Goal: Task Accomplishment & Management: Complete application form

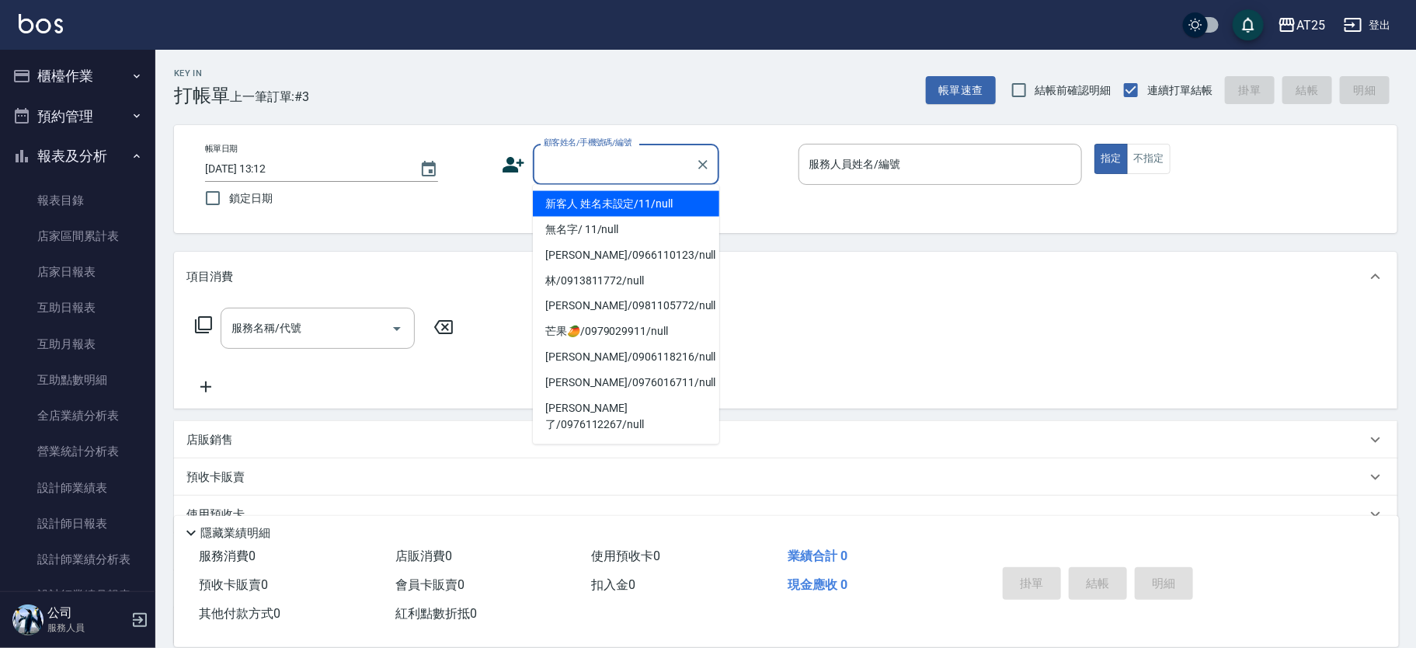
click at [650, 203] on li "新客人 姓名未設定/11/null" at bounding box center [626, 204] width 186 height 26
type input "新客人 姓名未設定/11/null"
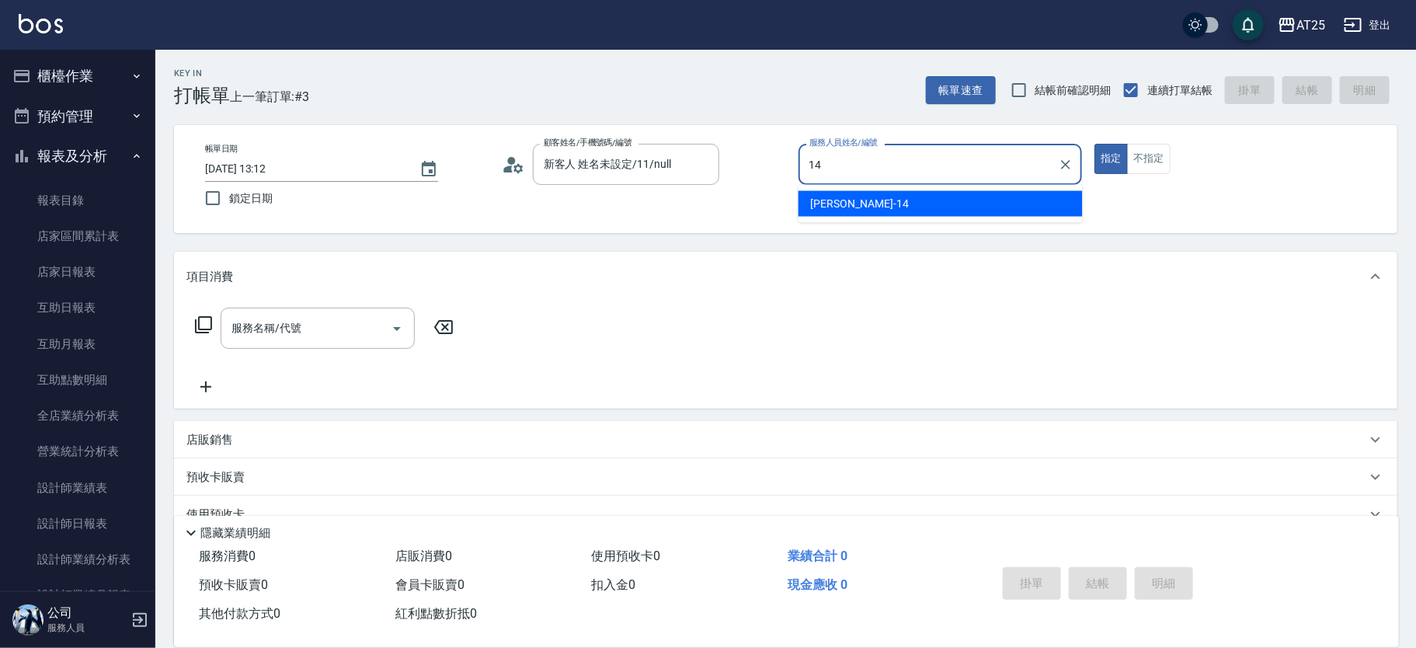
type input "Ken-14"
type button "true"
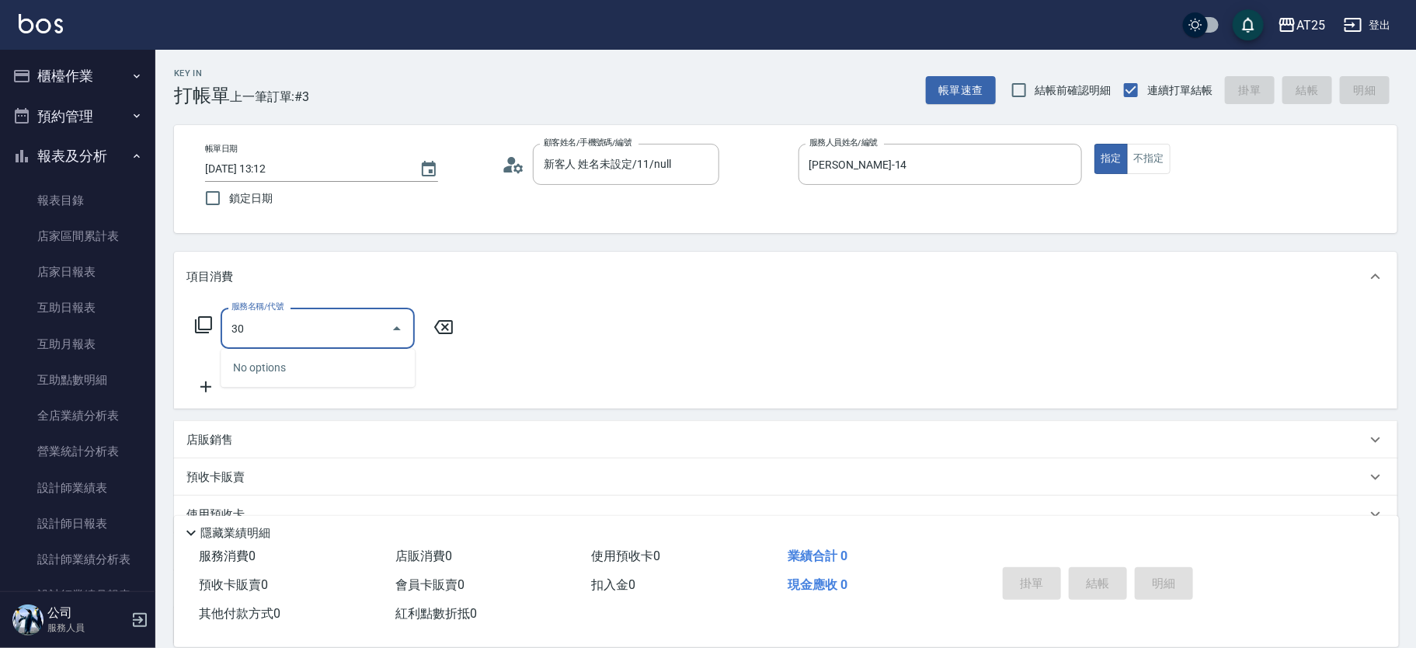
type input "301"
type input "150"
type input "燙髮(301)"
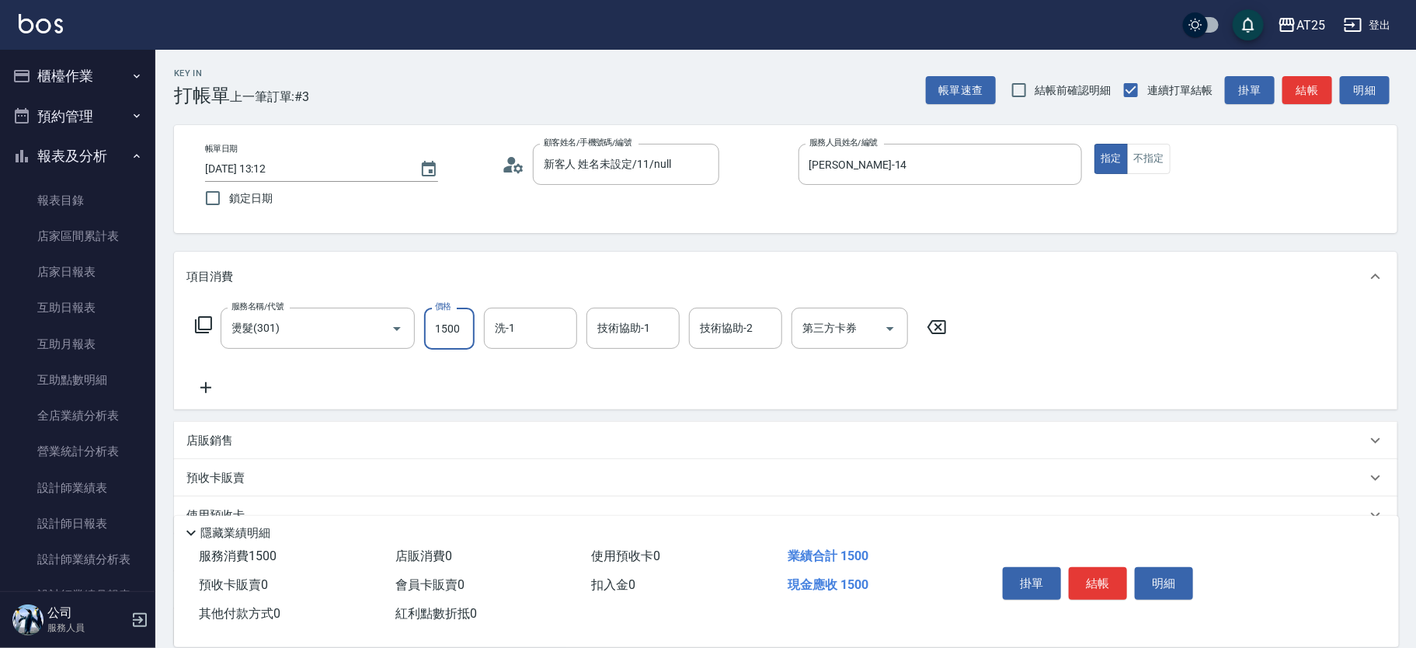
type input "0"
type input "15"
type input "10"
type input "150"
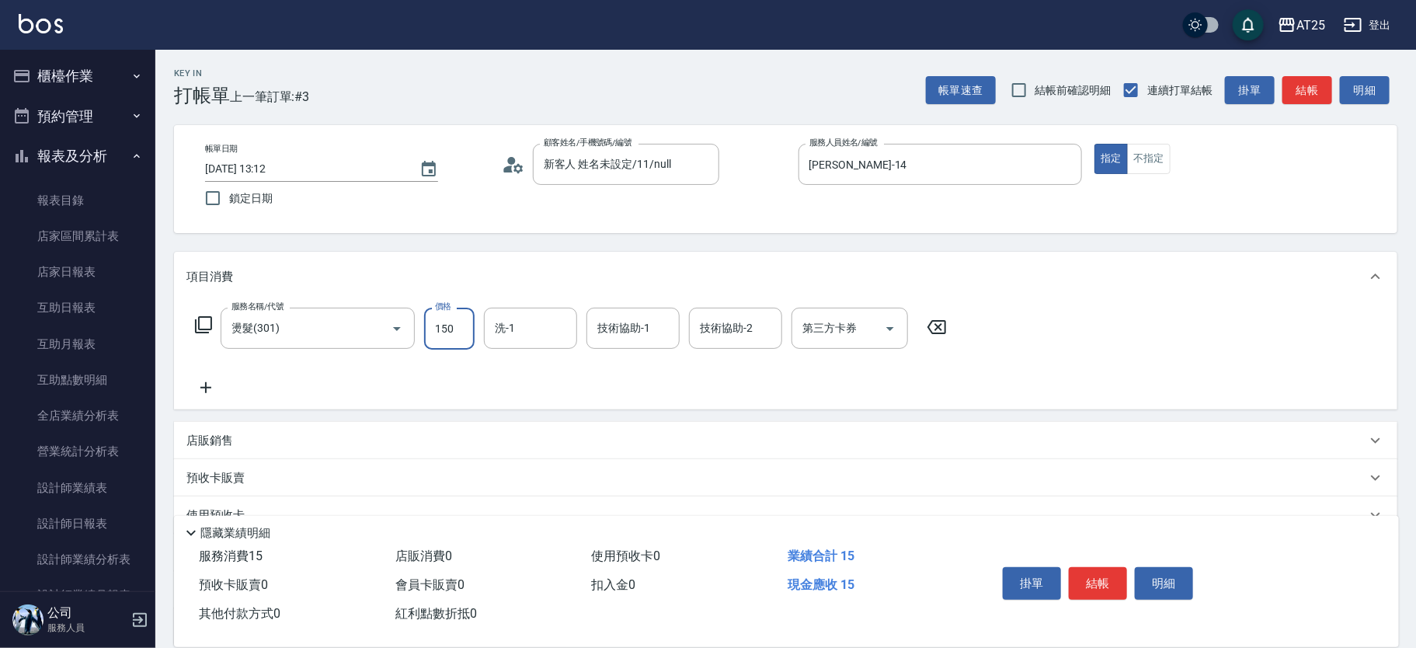
type input "1500"
type input "8"
type input "小宇-58"
click at [518, 318] on input "洗-1" at bounding box center [530, 328] width 79 height 27
type input "小宇-58"
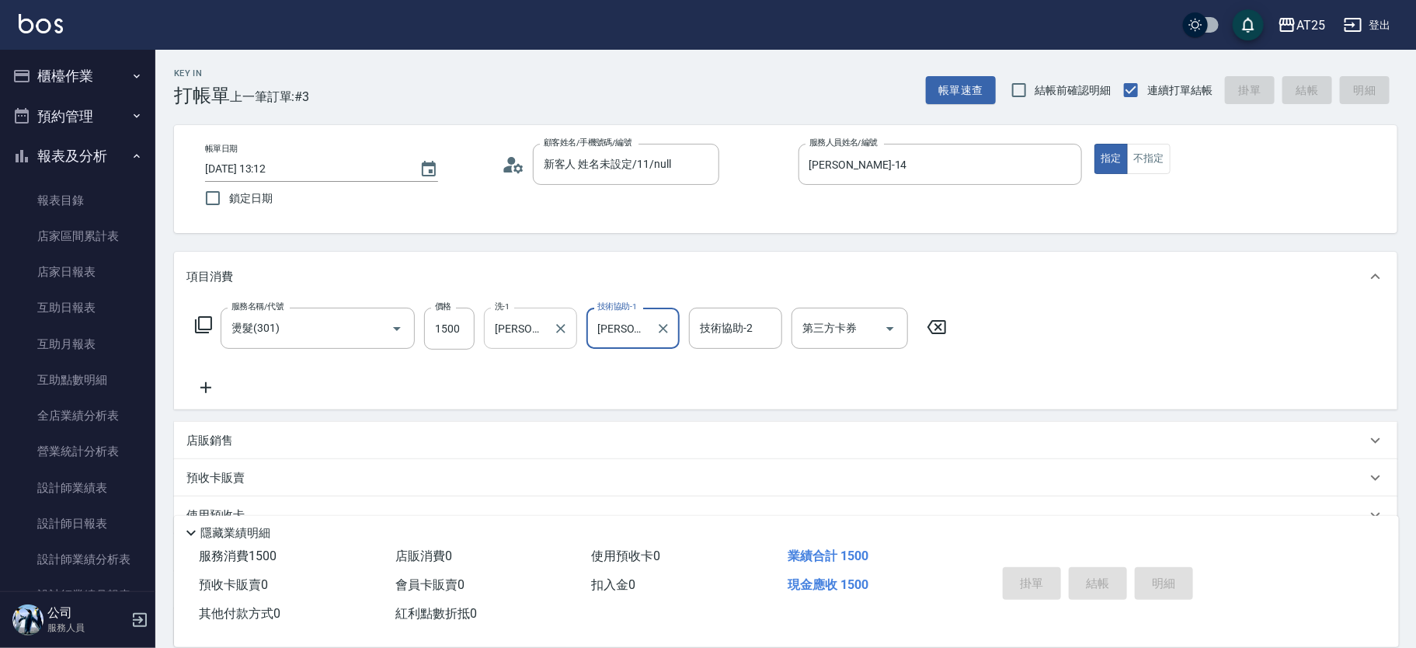
type input "2025/09/10 14:01"
type input "0"
